Goal: Check status: Check status

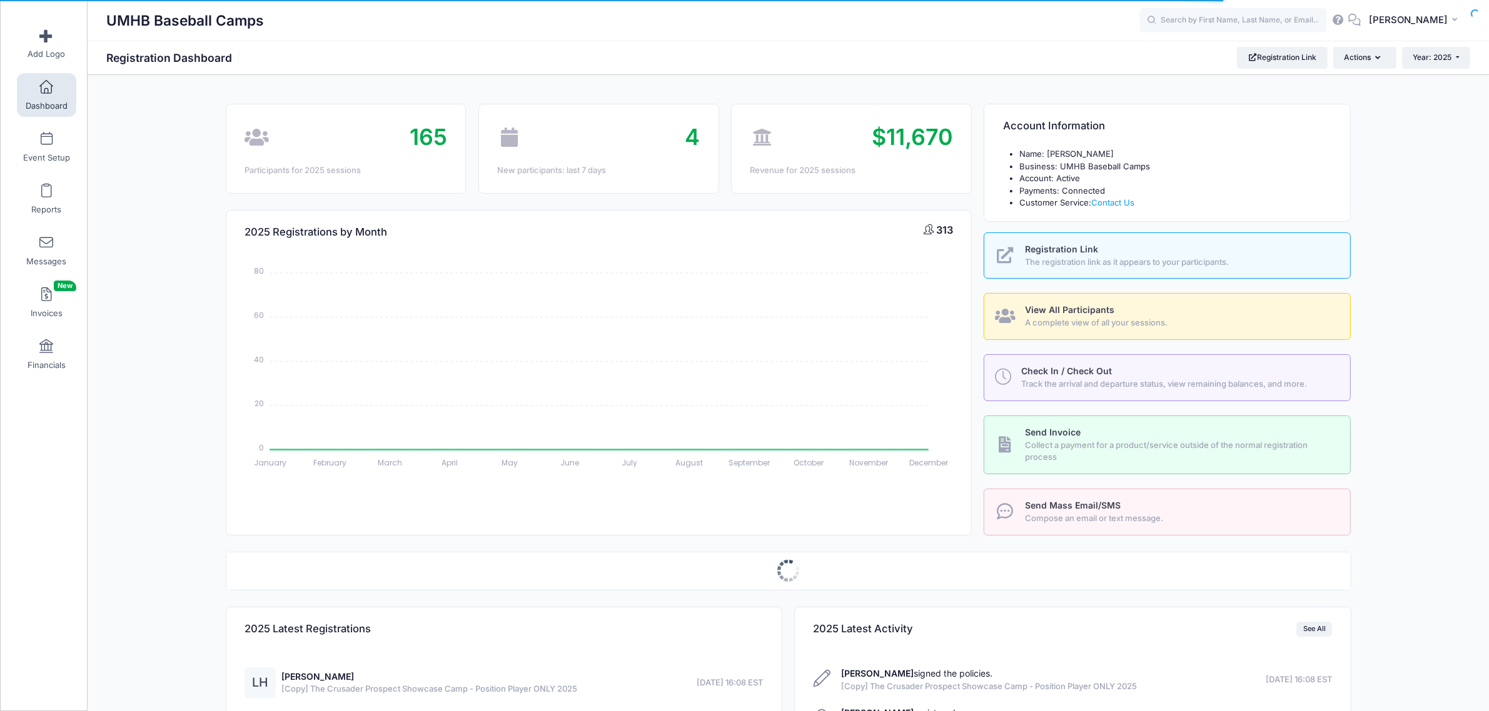
select select
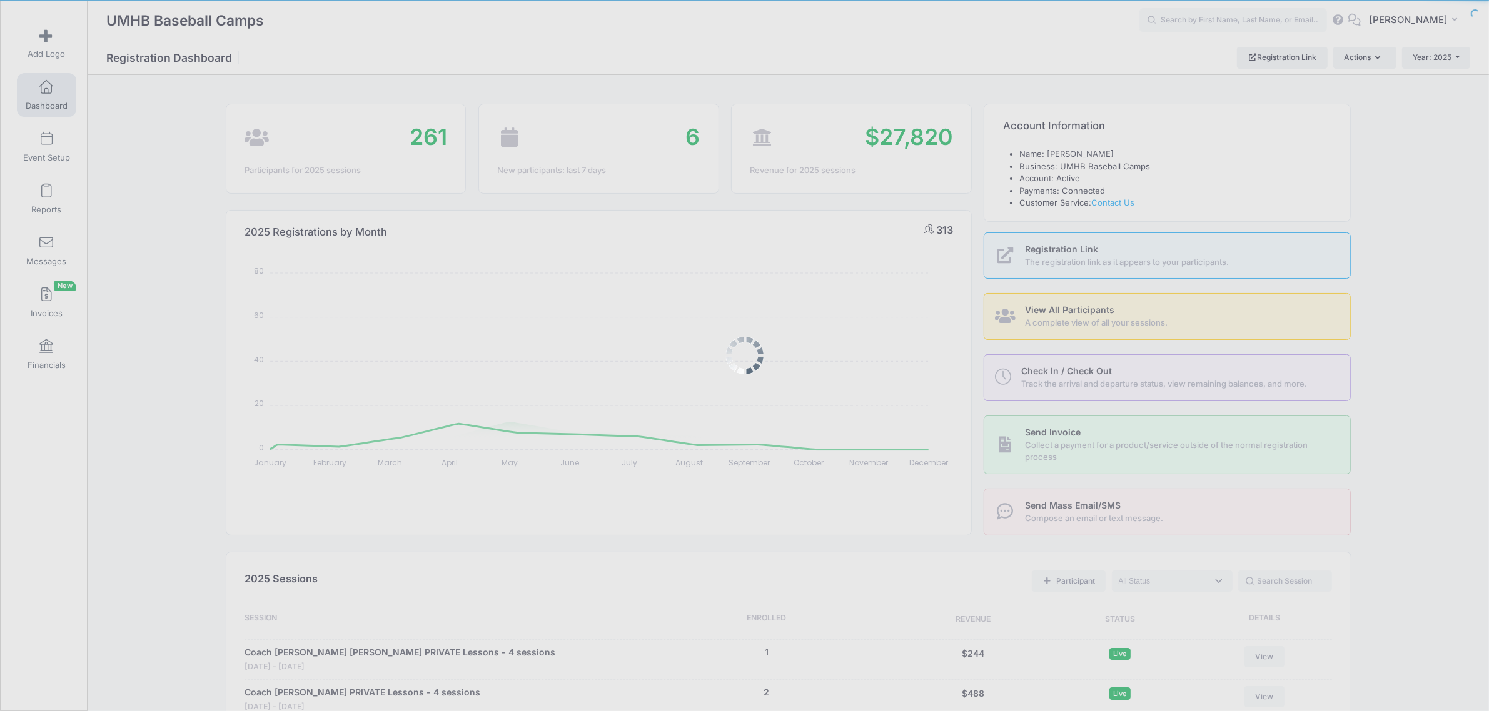
click at [45, 358] on body "Processing Request Please wait... Processing Request Please wait... Processing …" at bounding box center [744, 355] width 1489 height 711
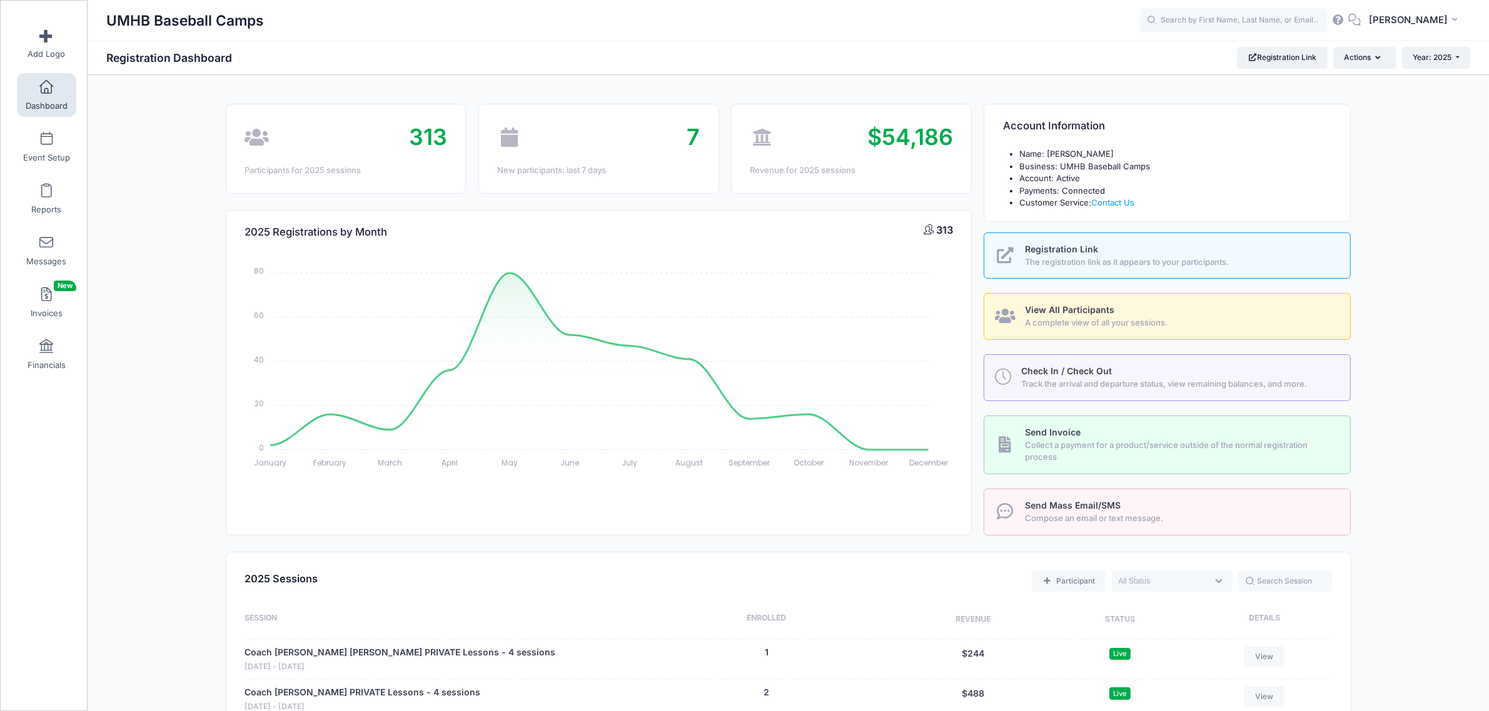
click at [45, 358] on link "Financials" at bounding box center [46, 355] width 59 height 44
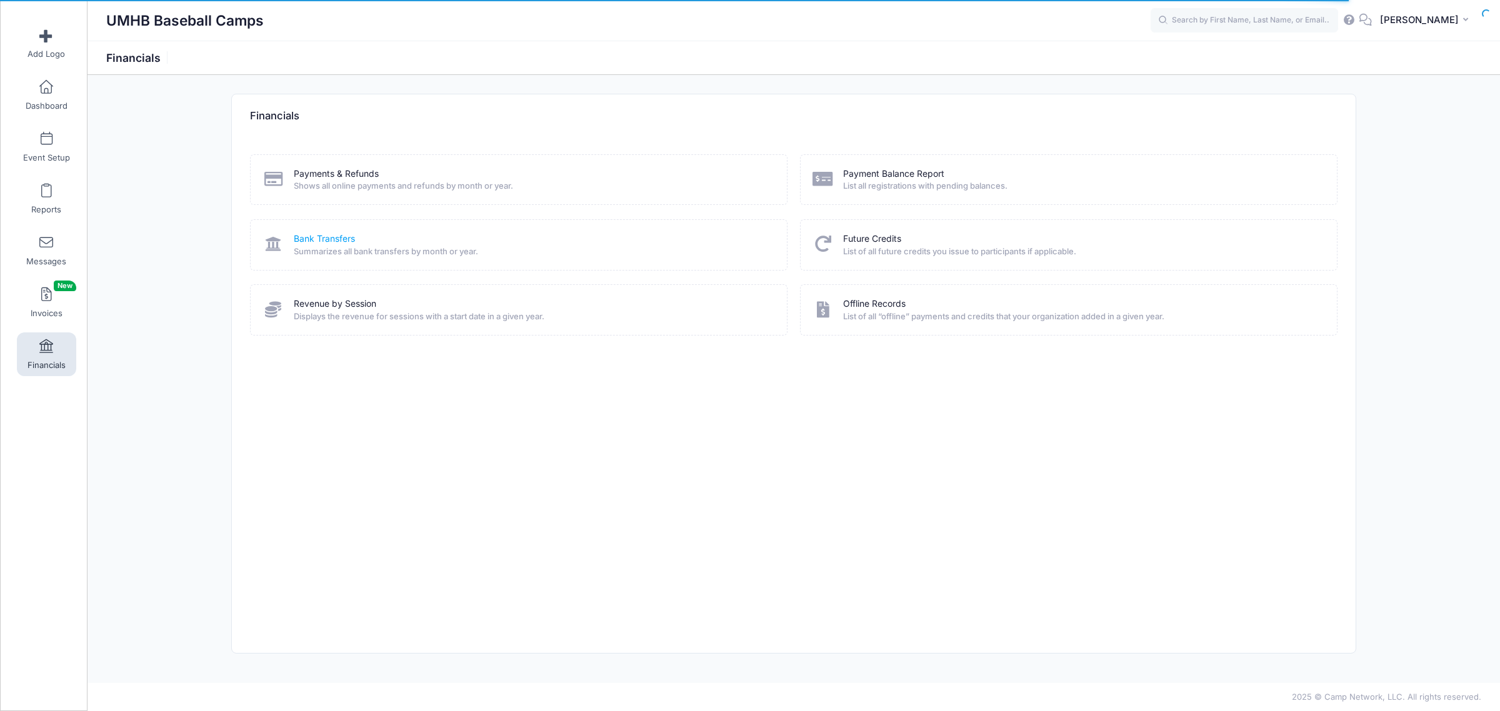
click at [339, 233] on link "Bank Transfers" at bounding box center [324, 239] width 61 height 13
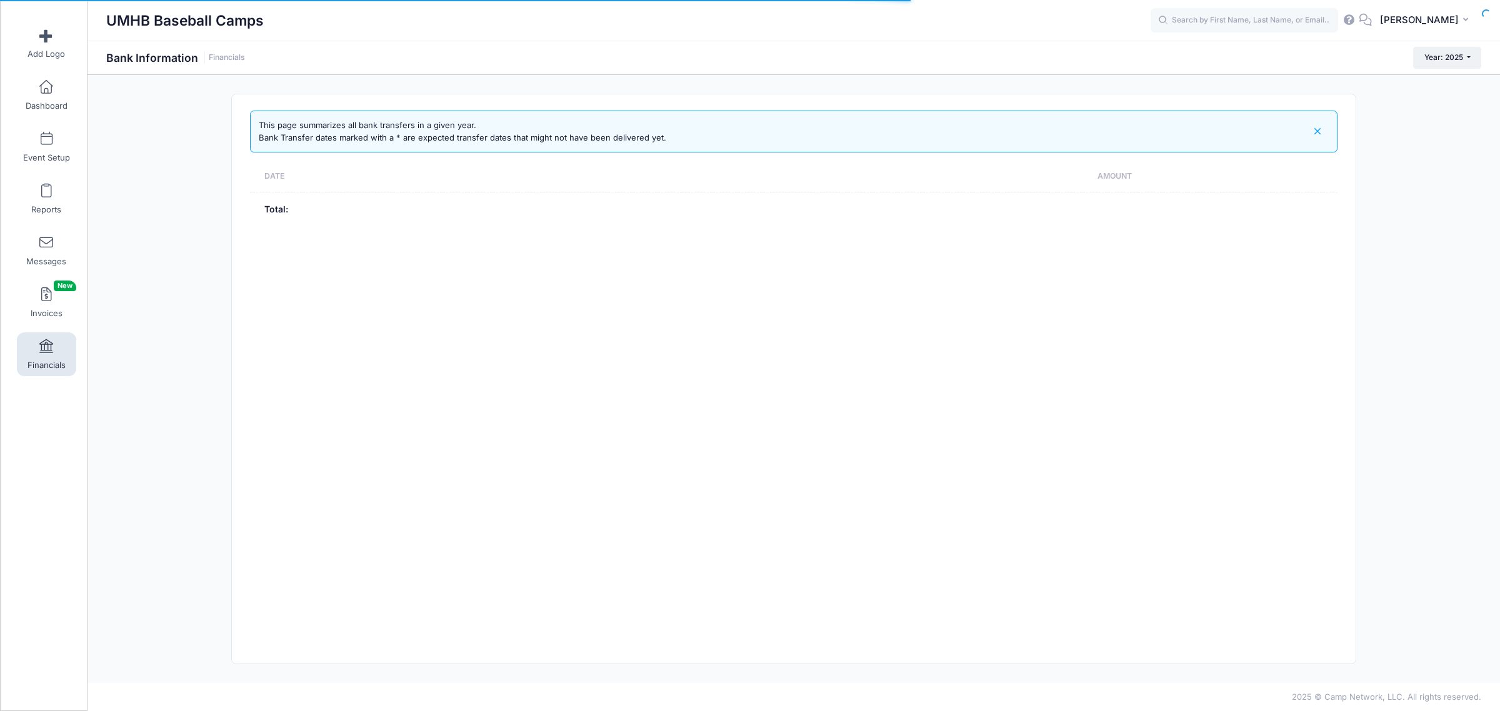
select select "10"
